Goal: Task Accomplishment & Management: Manage account settings

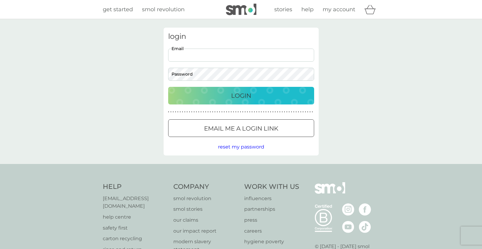
click at [174, 60] on input "Email" at bounding box center [241, 55] width 146 height 13
type input "h.wollaston.jones@icloud.com"
click at [200, 92] on div "Login" at bounding box center [241, 96] width 134 height 10
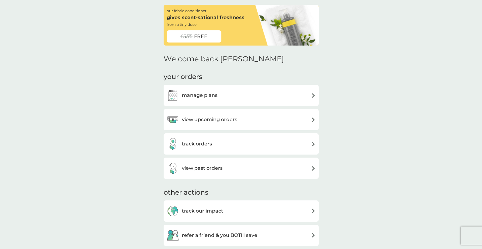
click at [229, 166] on div "view past orders" at bounding box center [241, 168] width 149 height 12
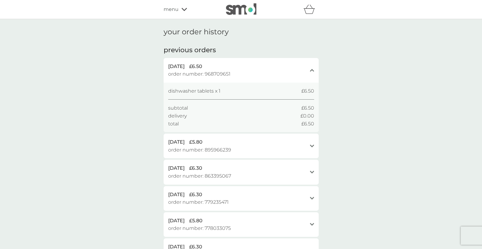
click at [183, 7] on div "menu" at bounding box center [190, 9] width 52 height 8
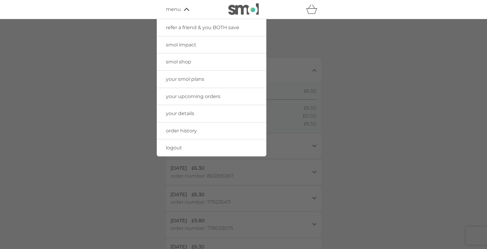
click at [180, 94] on span "your upcoming orders" at bounding box center [193, 97] width 54 height 6
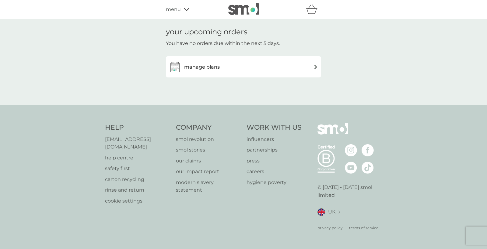
click at [314, 65] on img at bounding box center [315, 67] width 5 height 5
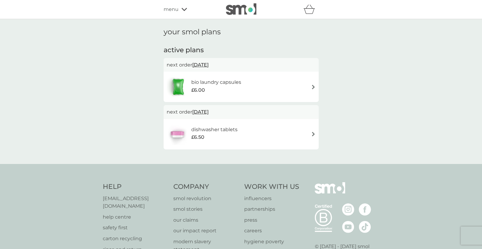
click at [314, 133] on img at bounding box center [313, 134] width 5 height 5
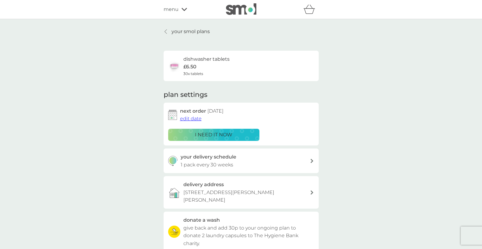
click at [229, 131] on p "i need it now" at bounding box center [213, 135] width 37 height 8
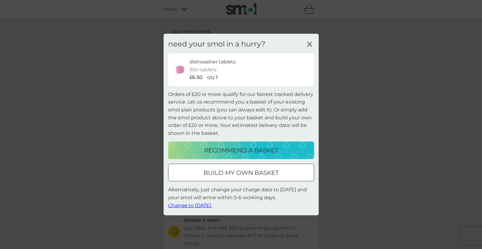
click at [190, 204] on span "Change to [DATE]." at bounding box center [190, 206] width 44 height 6
